Goal: Task Accomplishment & Management: Use online tool/utility

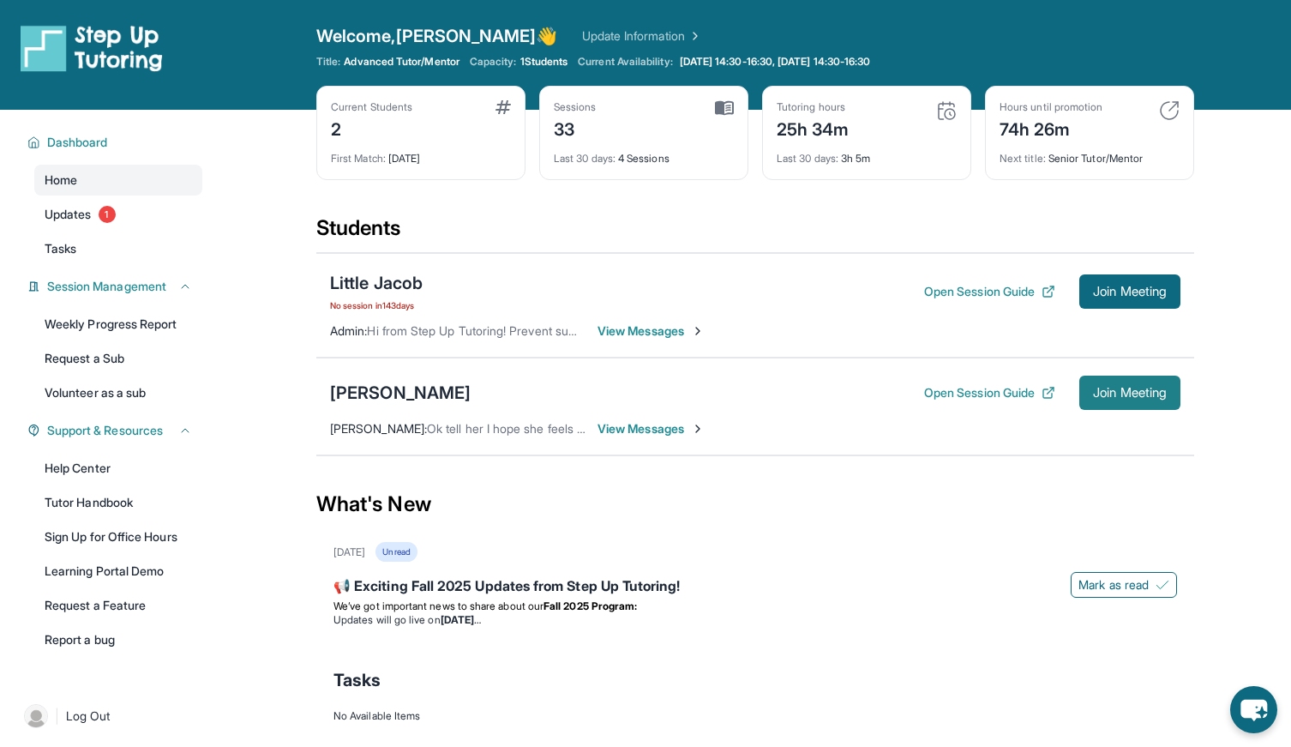
click at [1138, 395] on span "Join Meeting" at bounding box center [1130, 393] width 74 height 10
click at [362, 286] on div "Little Jacob" at bounding box center [376, 283] width 93 height 24
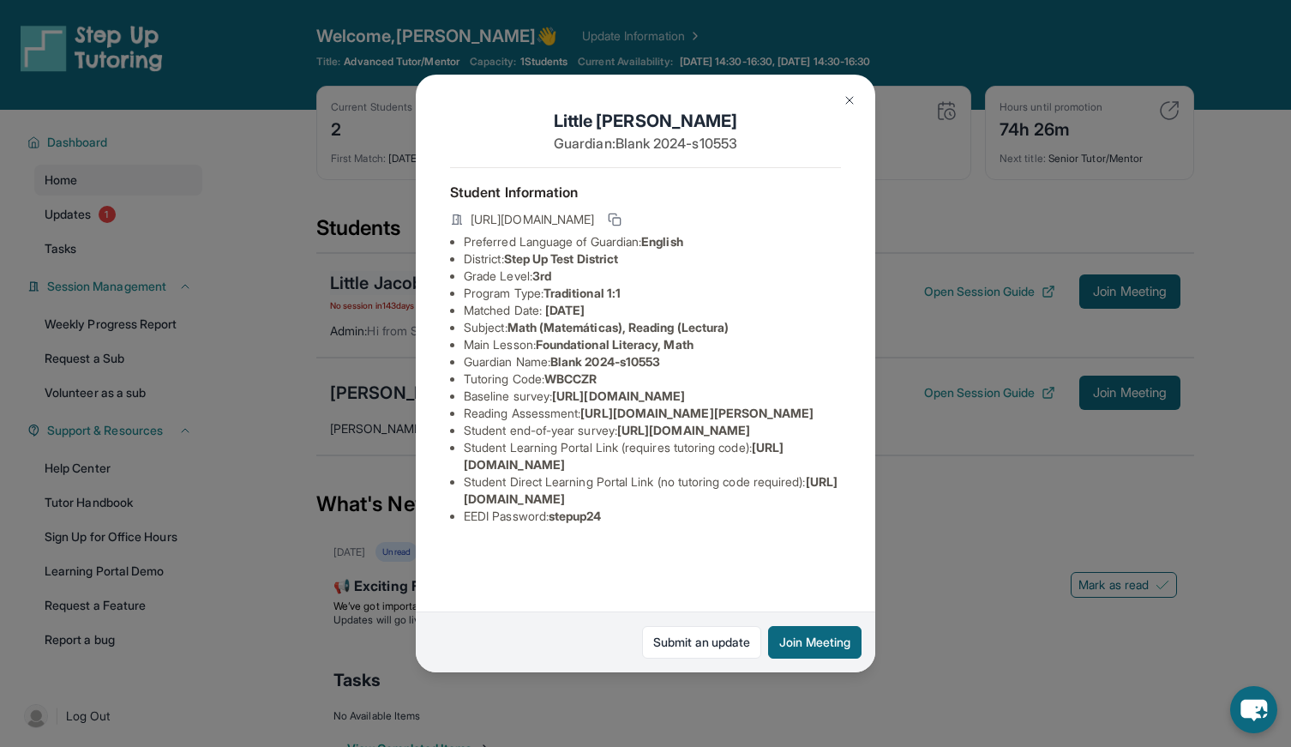
click at [362, 286] on div "Little Jacob Guardian: Blank 2024-s10553 Student Information [URL][DOMAIN_NAME]…" at bounding box center [645, 373] width 1291 height 747
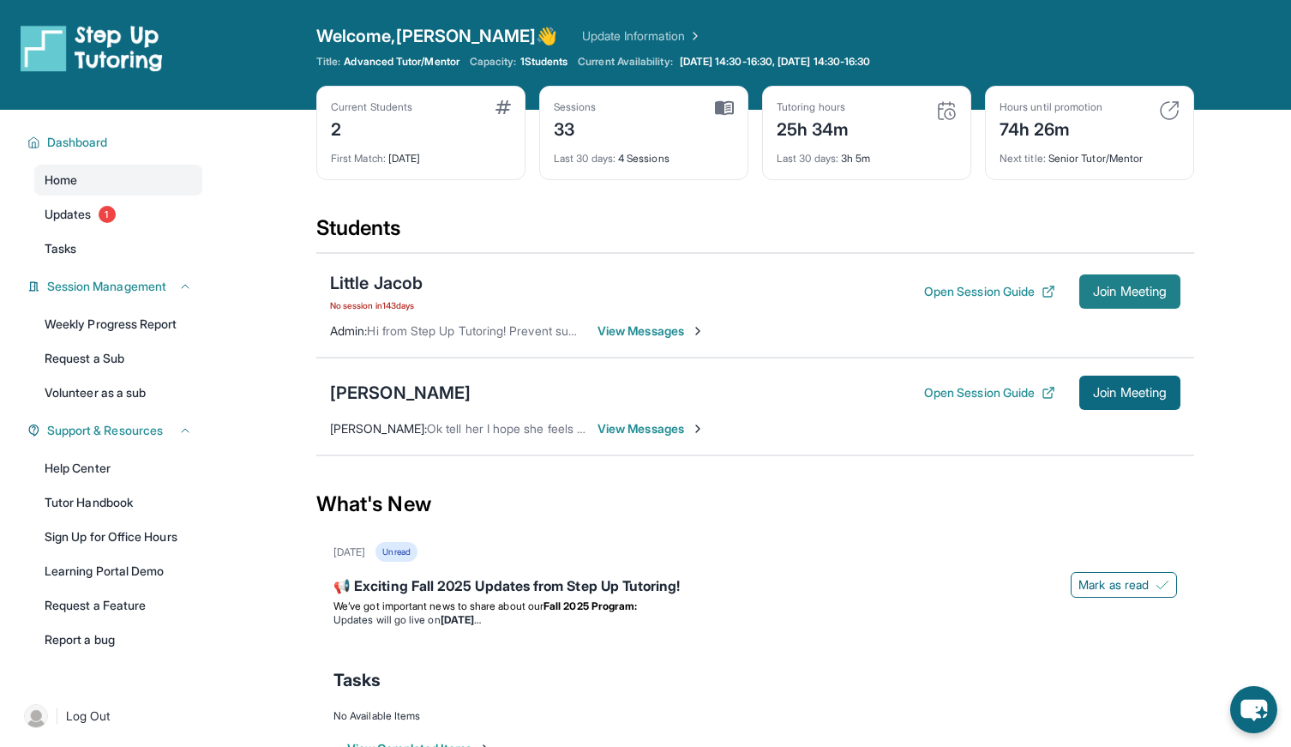
click at [1104, 300] on button "Join Meeting" at bounding box center [1130, 291] width 101 height 34
click at [996, 284] on button "Open Session Guide" at bounding box center [989, 291] width 131 height 17
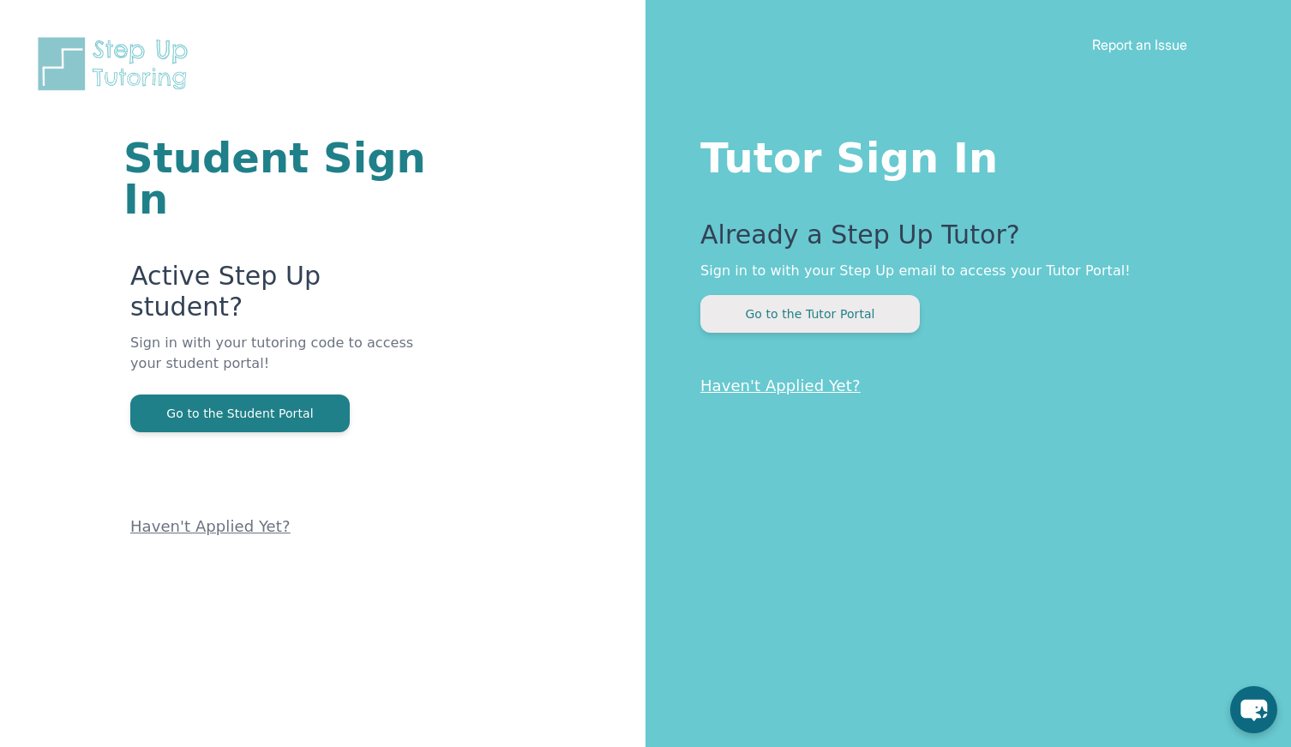
click at [755, 315] on button "Go to the Tutor Portal" at bounding box center [811, 314] width 220 height 38
click at [807, 318] on button "Go to the Tutor Portal" at bounding box center [811, 314] width 220 height 38
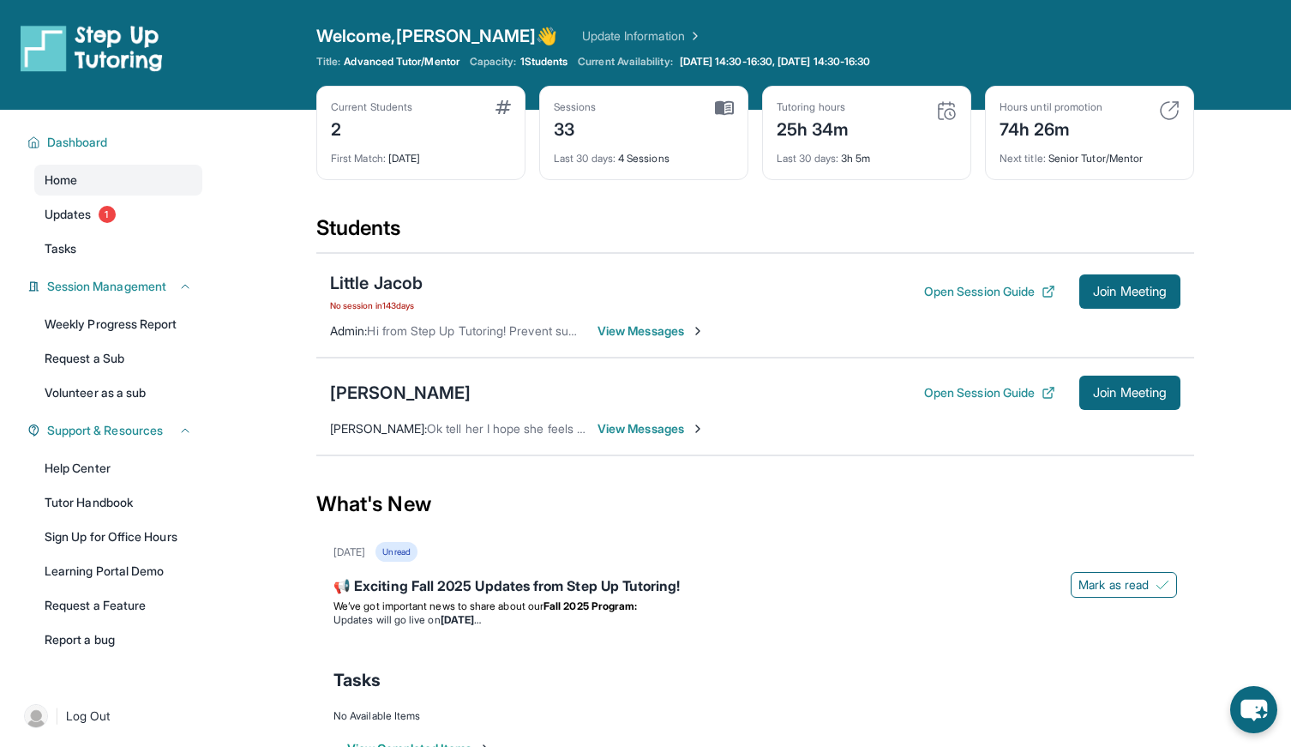
click at [582, 33] on link "Update Information" at bounding box center [642, 35] width 120 height 17
click at [962, 292] on button "Open Session Guide" at bounding box center [989, 291] width 131 height 17
click at [996, 397] on button "Open Session Guide" at bounding box center [989, 392] width 131 height 17
click at [989, 291] on button "Open Session Guide" at bounding box center [989, 291] width 131 height 17
click at [962, 395] on button "Open Session Guide" at bounding box center [989, 392] width 131 height 17
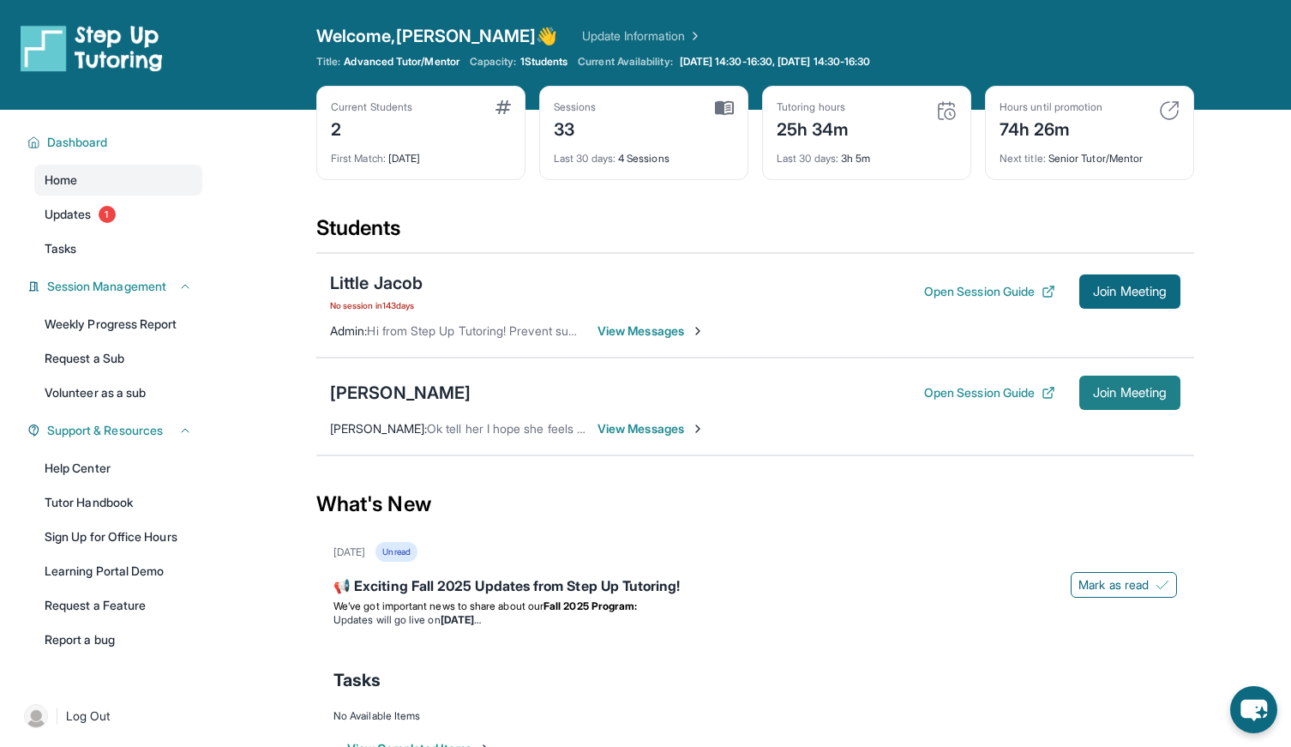
click at [1115, 395] on span "Join Meeting" at bounding box center [1130, 393] width 74 height 10
